Goal: Use online tool/utility: Utilize a website feature to perform a specific function

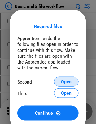
click at [66, 82] on span "Open" at bounding box center [66, 81] width 11 height 5
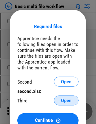
click at [66, 101] on span "Open" at bounding box center [66, 100] width 11 height 5
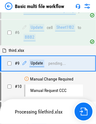
scroll to position [186, 0]
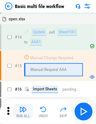
click at [23, 112] on img "button" at bounding box center [22, 109] width 7 height 7
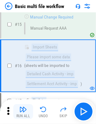
click at [23, 112] on img "button" at bounding box center [22, 109] width 7 height 7
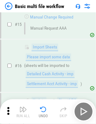
scroll to position [365, 0]
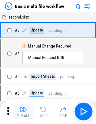
click at [23, 112] on img "button" at bounding box center [22, 109] width 7 height 7
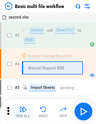
click at [23, 112] on img "button" at bounding box center [22, 109] width 7 height 7
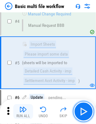
click at [23, 112] on img "button" at bounding box center [22, 109] width 7 height 7
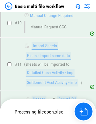
scroll to position [261, 0]
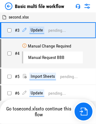
scroll to position [42, 0]
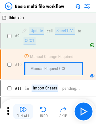
click at [23, 112] on img "button" at bounding box center [22, 109] width 7 height 7
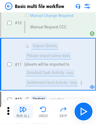
click at [23, 112] on img "button" at bounding box center [22, 109] width 7 height 7
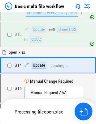
scroll to position [289, 0]
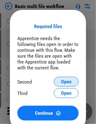
click at [66, 82] on span "Open" at bounding box center [66, 81] width 11 height 5
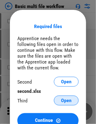
click at [66, 101] on span "Open" at bounding box center [66, 100] width 11 height 5
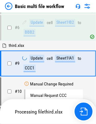
scroll to position [186, 0]
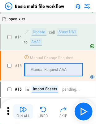
click at [23, 112] on img "button" at bounding box center [22, 109] width 7 height 7
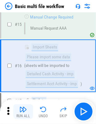
click at [23, 112] on img "button" at bounding box center [22, 109] width 7 height 7
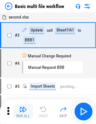
click at [23, 112] on img "button" at bounding box center [22, 109] width 7 height 7
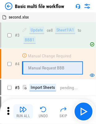
click at [23, 112] on img "button" at bounding box center [22, 109] width 7 height 7
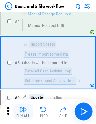
click at [23, 112] on img "button" at bounding box center [22, 109] width 7 height 7
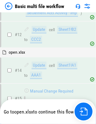
scroll to position [330, 0]
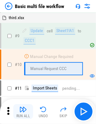
click at [23, 112] on img "button" at bounding box center [22, 109] width 7 height 7
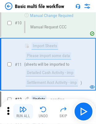
click at [23, 112] on img "button" at bounding box center [22, 109] width 7 height 7
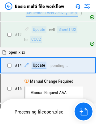
scroll to position [330, 0]
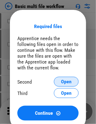
click at [66, 82] on span "Open" at bounding box center [66, 81] width 11 height 5
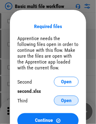
click at [66, 101] on span "Open" at bounding box center [66, 100] width 11 height 5
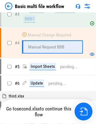
scroll to position [145, 0]
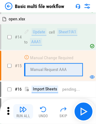
click at [23, 112] on img "button" at bounding box center [22, 109] width 7 height 7
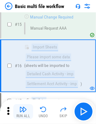
click at [23, 112] on img "button" at bounding box center [22, 109] width 7 height 7
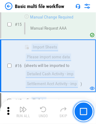
scroll to position [365, 0]
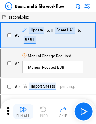
click at [23, 112] on img "button" at bounding box center [22, 109] width 7 height 7
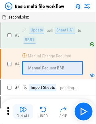
click at [23, 112] on img "button" at bounding box center [22, 109] width 7 height 7
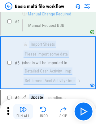
click at [23, 112] on img "button" at bounding box center [22, 109] width 7 height 7
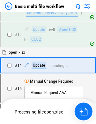
scroll to position [330, 0]
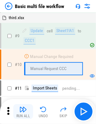
click at [23, 112] on img "button" at bounding box center [22, 109] width 7 height 7
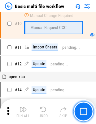
click at [23, 112] on img "button" at bounding box center [22, 109] width 7 height 7
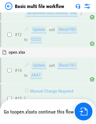
scroll to position [330, 0]
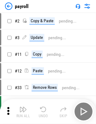
click at [23, 112] on img "button" at bounding box center [22, 109] width 7 height 7
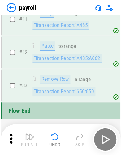
scroll to position [54, 0]
